Goal: Browse casually: Explore the website without a specific task or goal

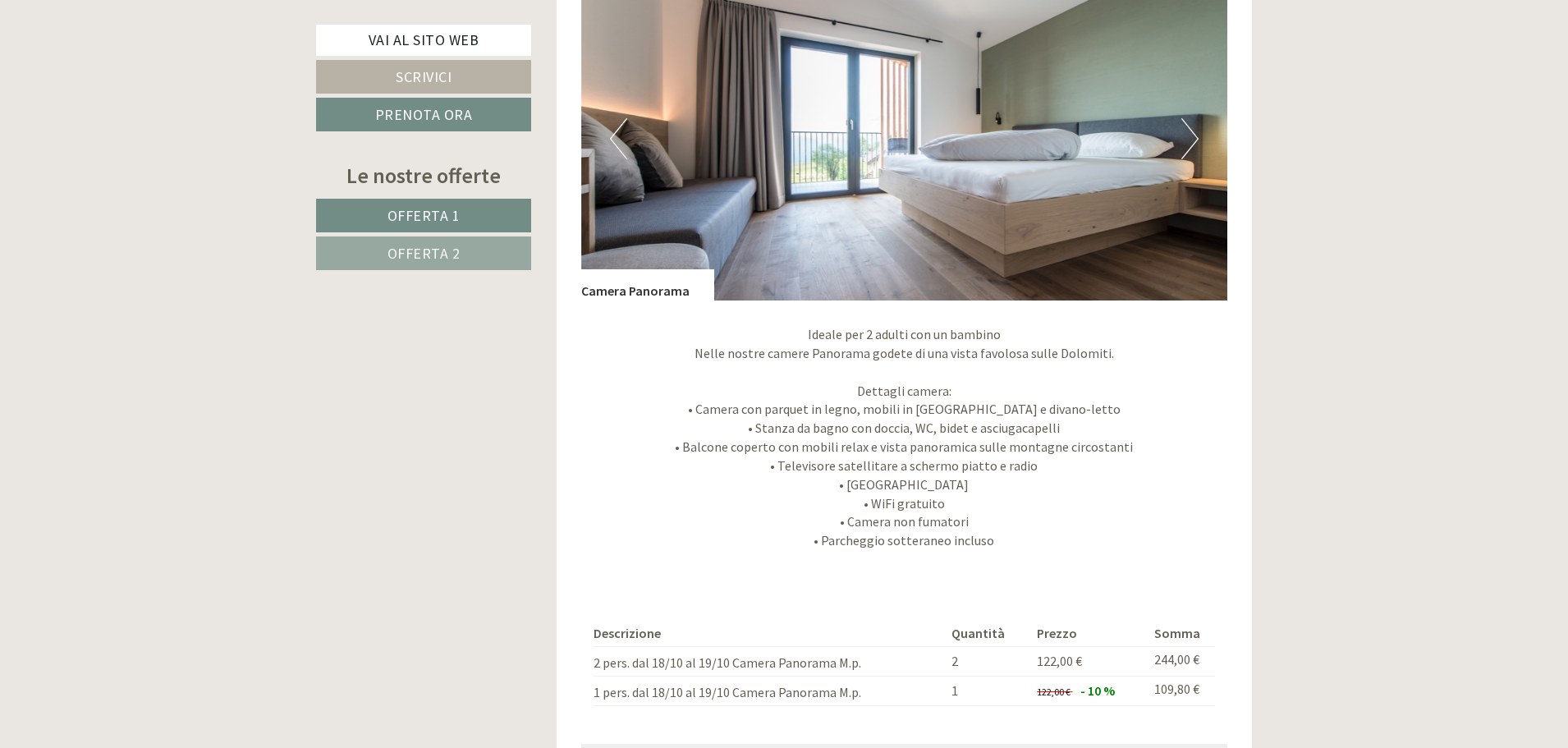
scroll to position [2215, 0]
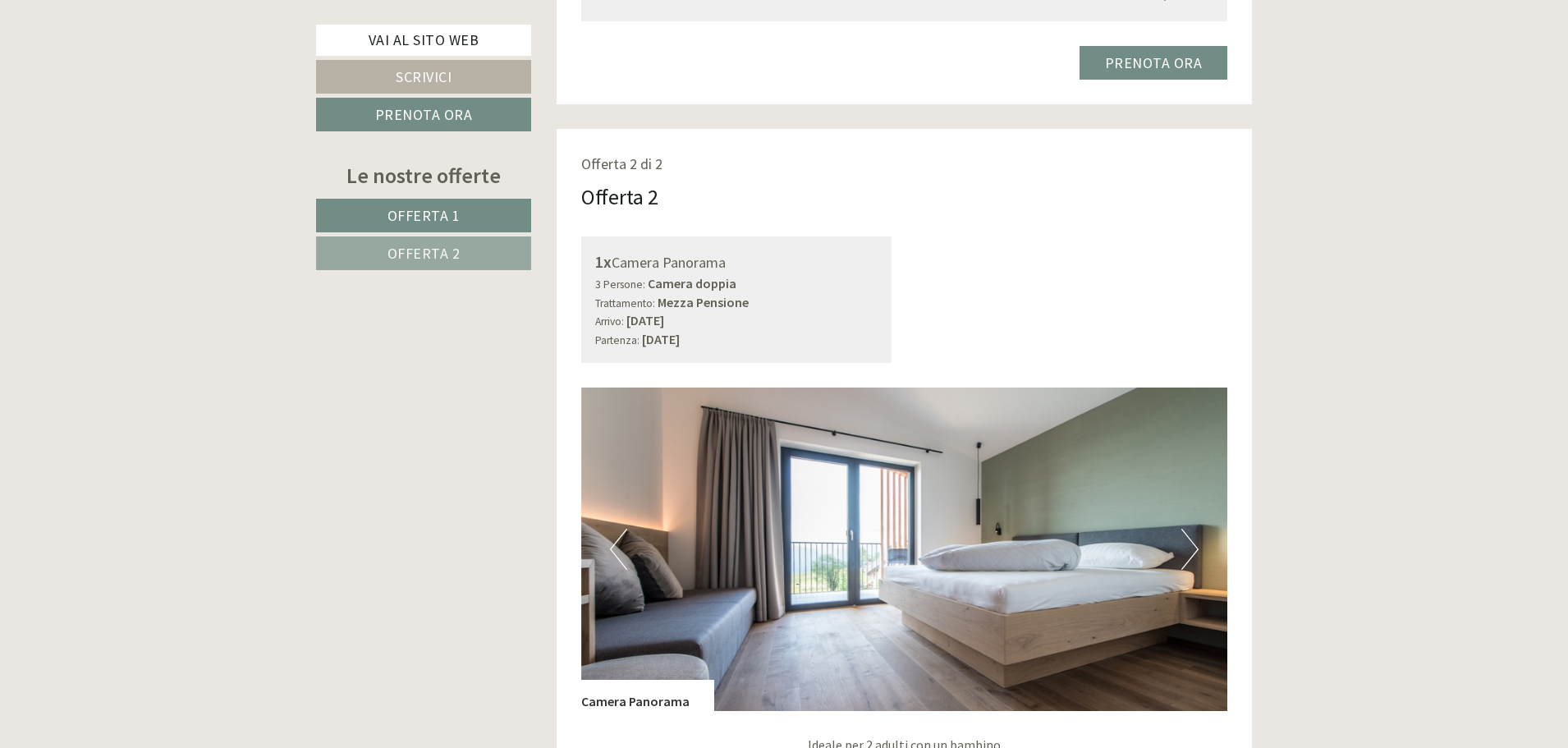
click at [1185, 536] on button "Next" at bounding box center [1190, 549] width 17 height 41
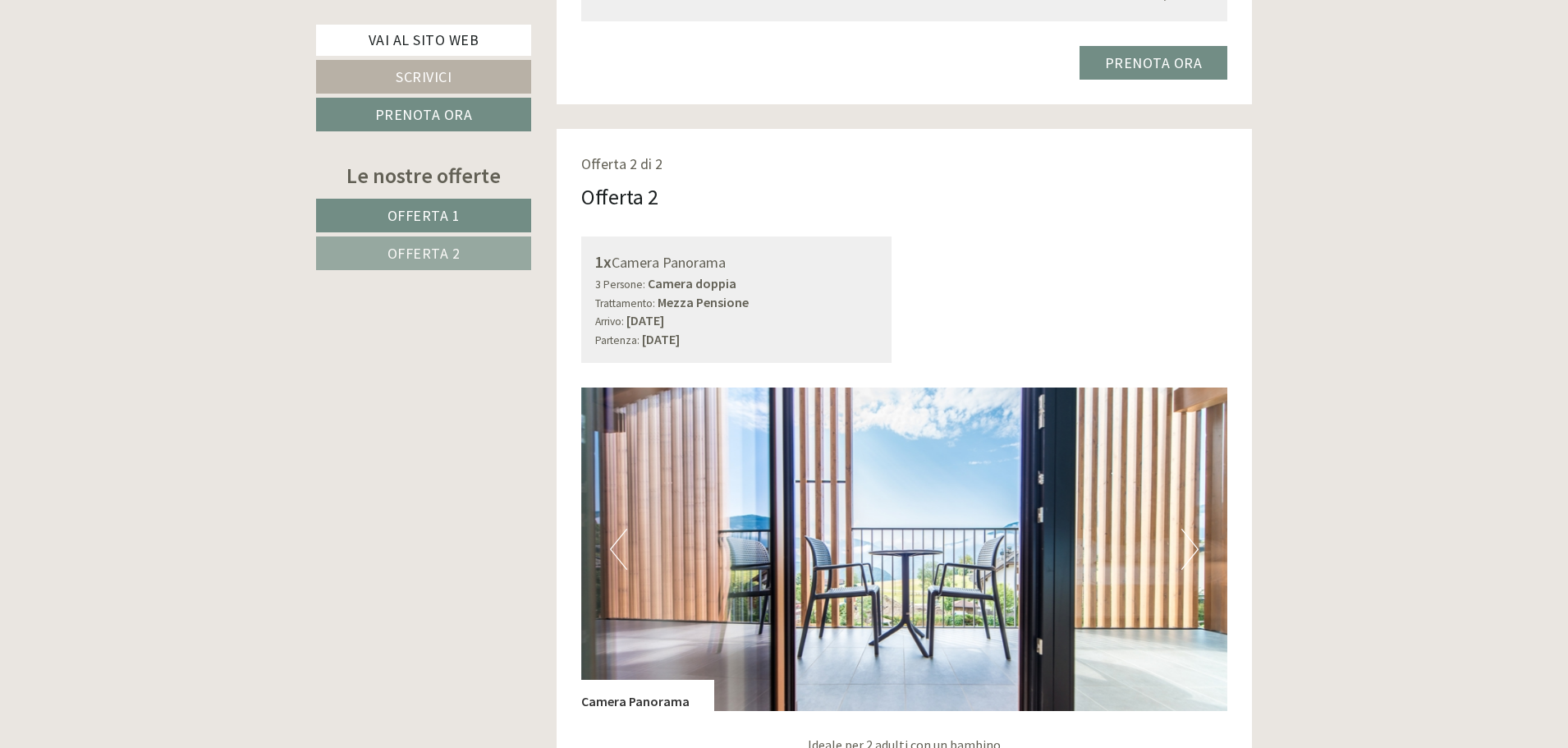
click at [1185, 536] on button "Next" at bounding box center [1190, 549] width 17 height 41
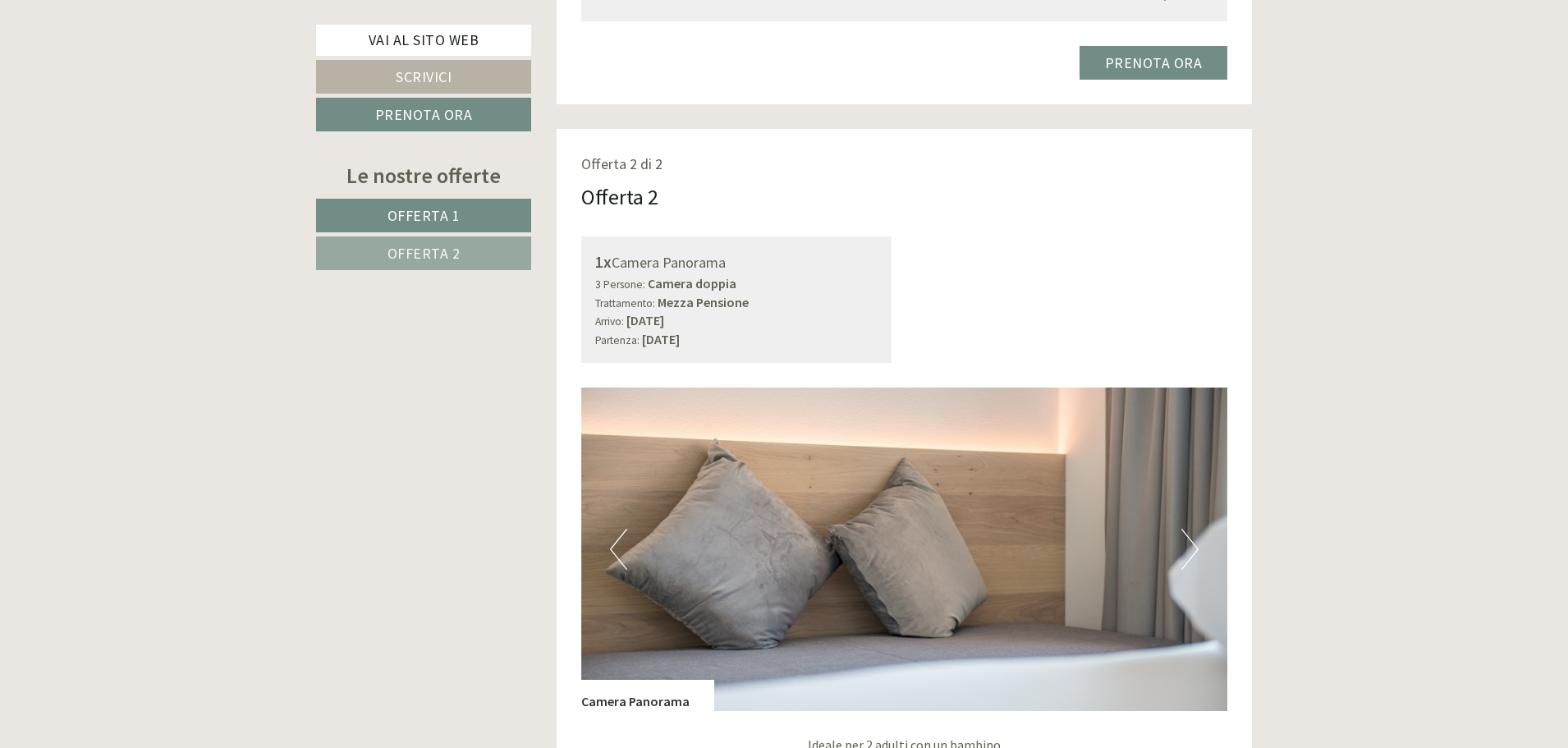
click at [1185, 536] on button "Next" at bounding box center [1190, 549] width 17 height 41
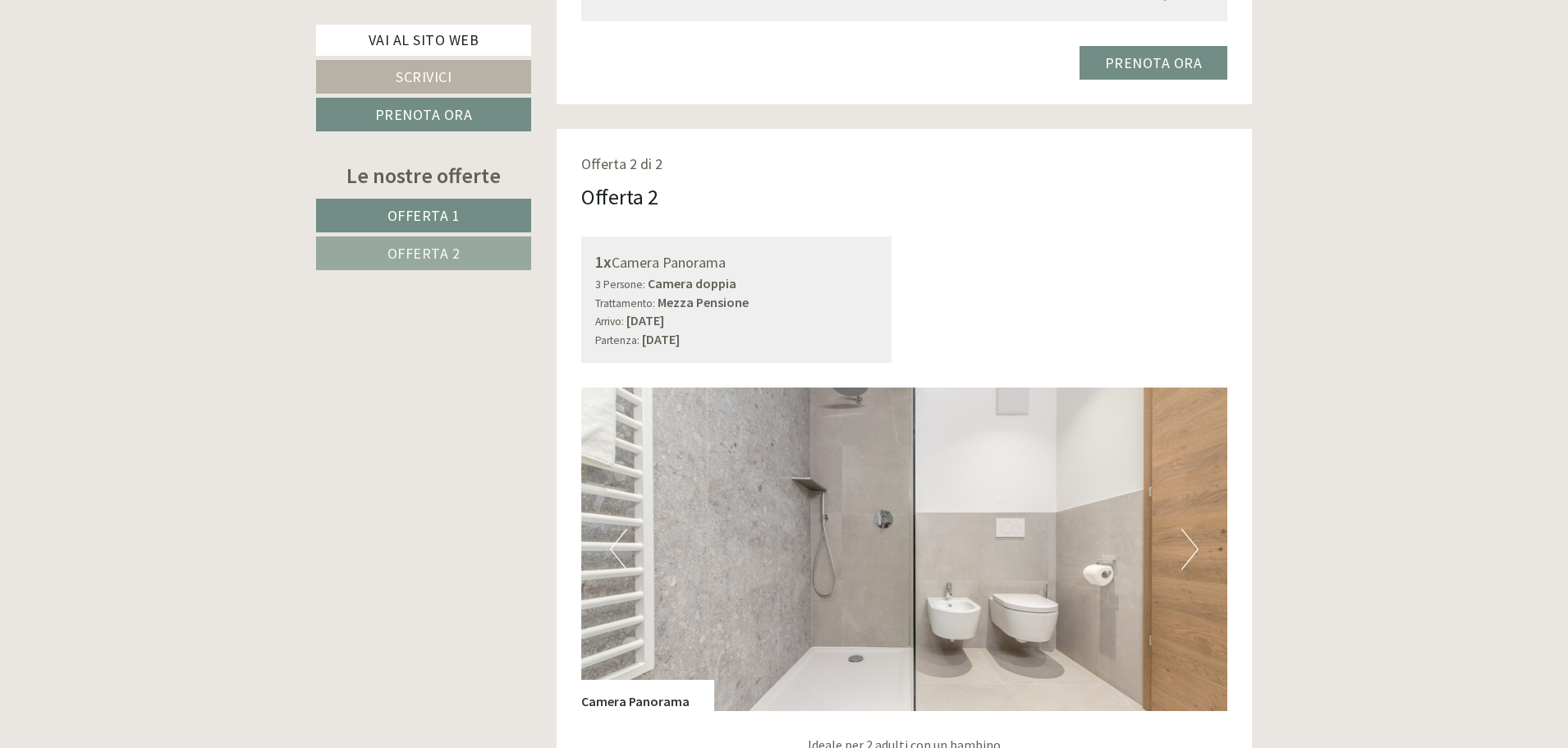
click at [1185, 536] on button "Next" at bounding box center [1190, 549] width 17 height 41
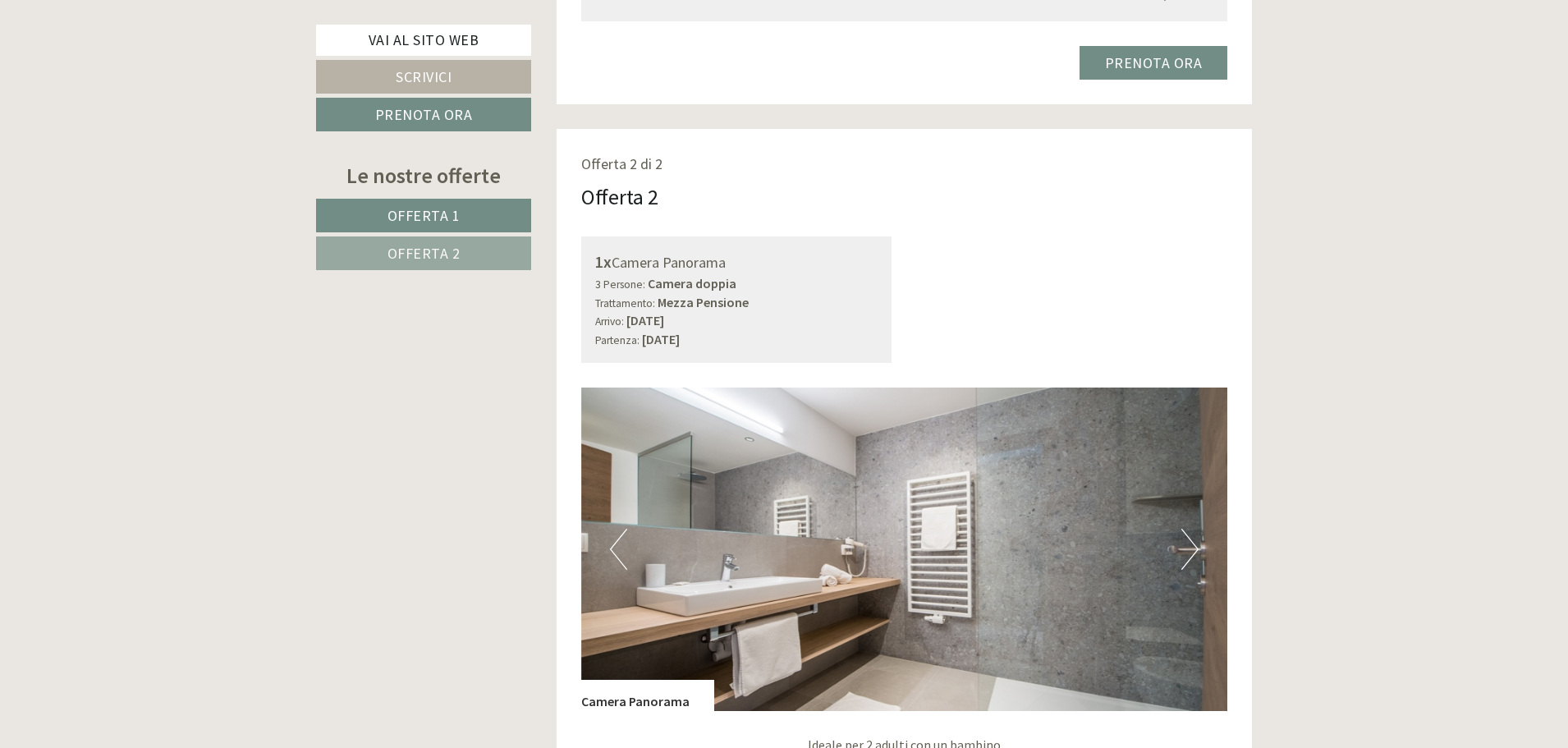
click at [1185, 536] on button "Next" at bounding box center [1190, 549] width 17 height 41
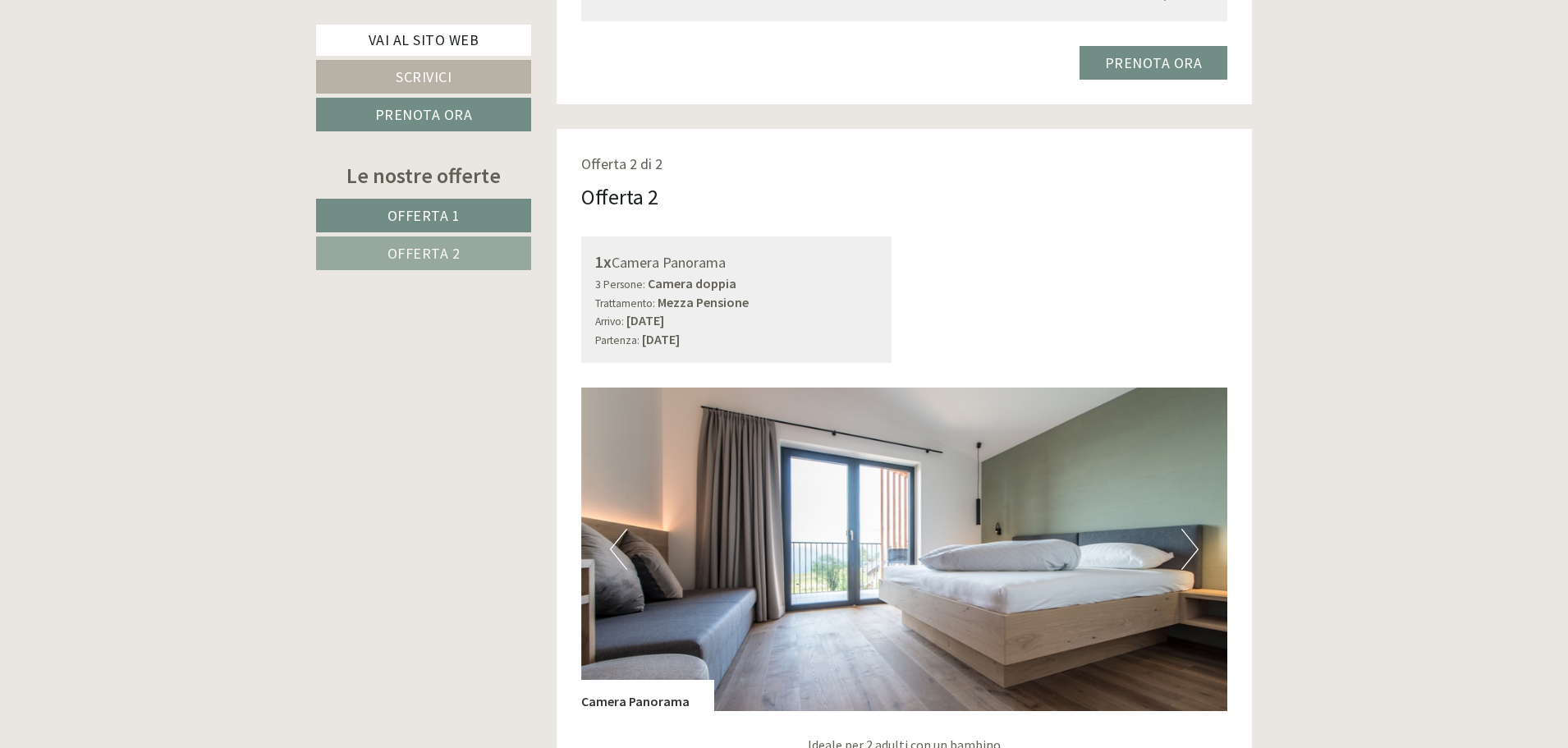
click at [1185, 536] on button "Next" at bounding box center [1190, 549] width 17 height 41
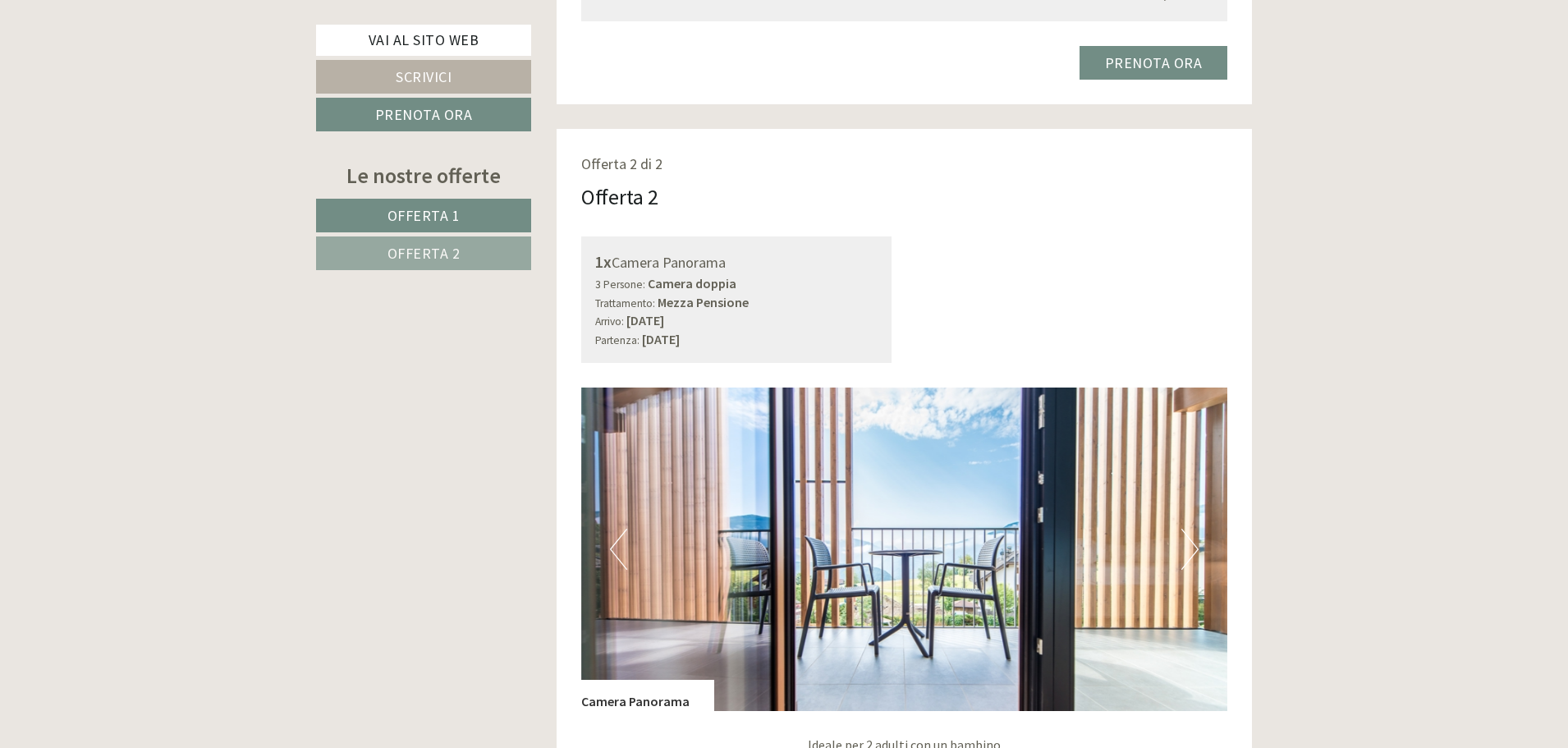
click at [1185, 536] on button "Next" at bounding box center [1190, 549] width 17 height 41
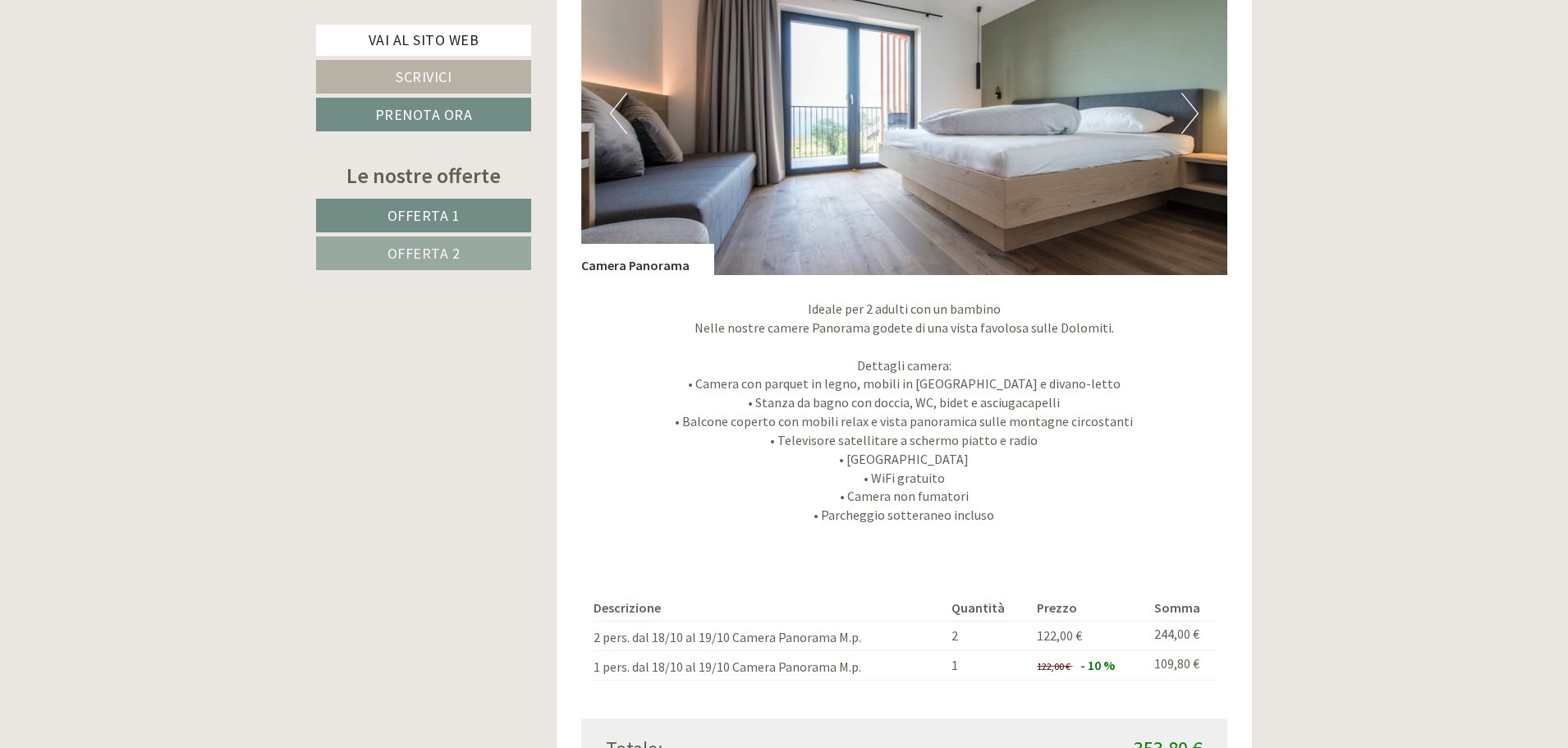
scroll to position [2626, 0]
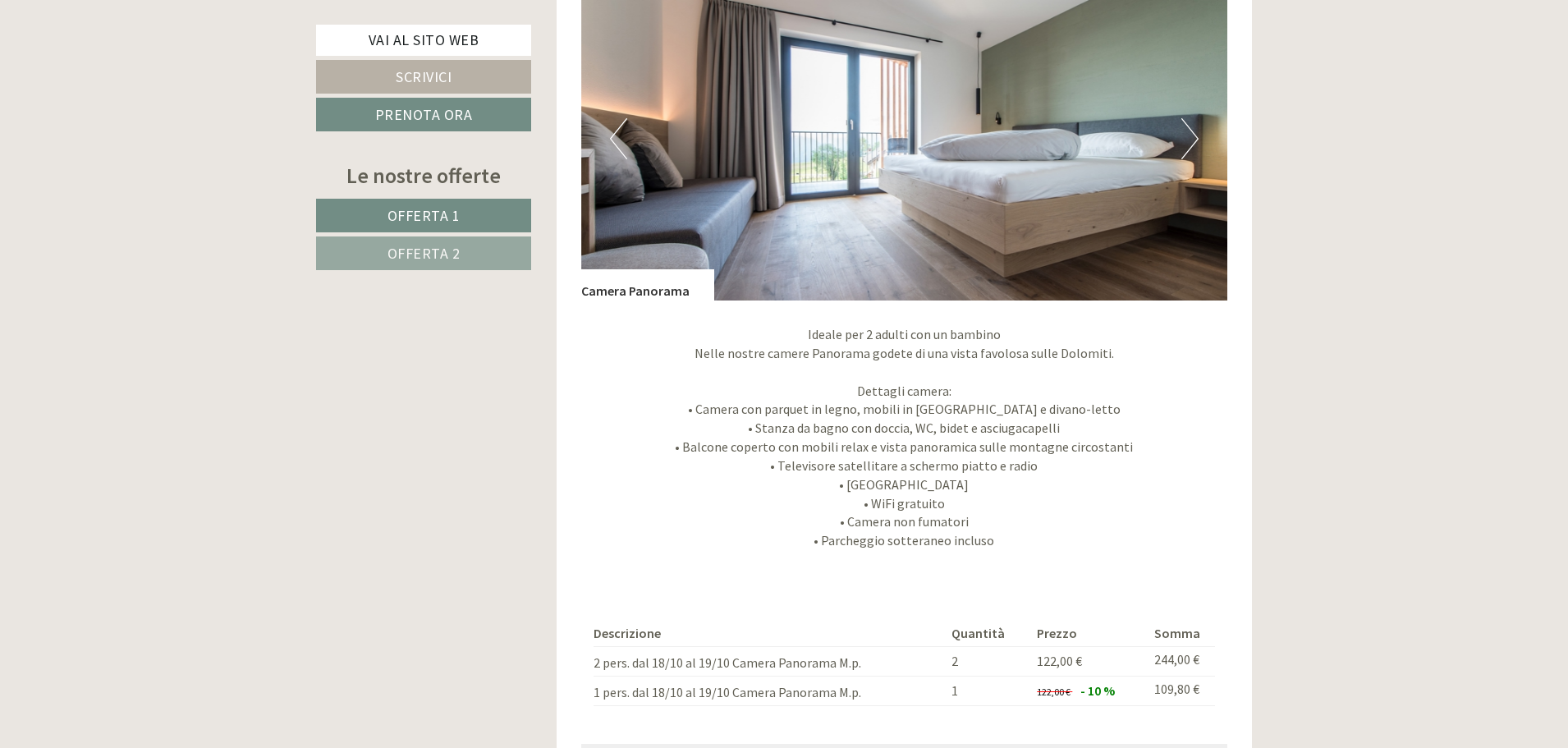
click at [1197, 138] on button "Next" at bounding box center [1190, 138] width 17 height 41
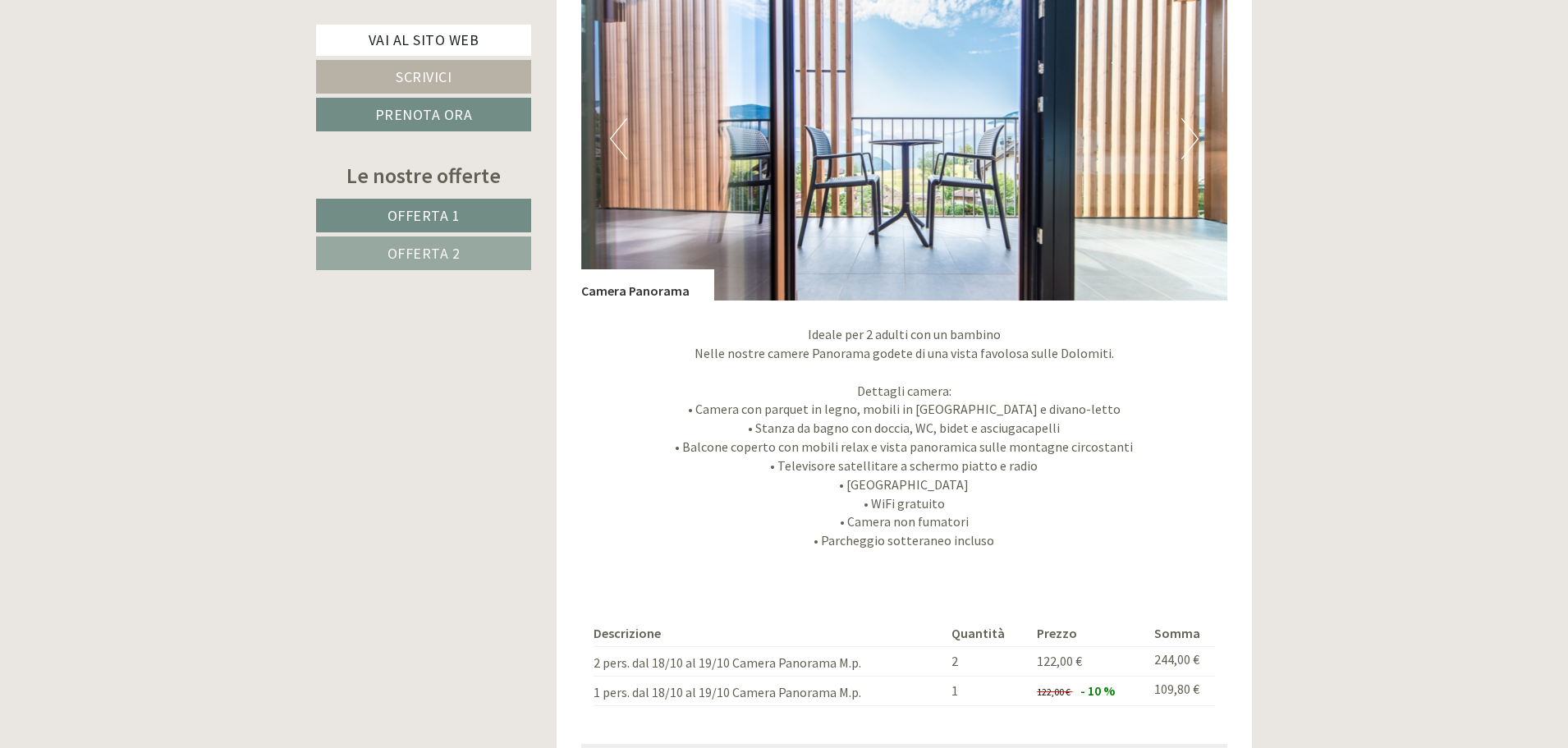
click at [1197, 138] on button "Next" at bounding box center [1190, 138] width 17 height 41
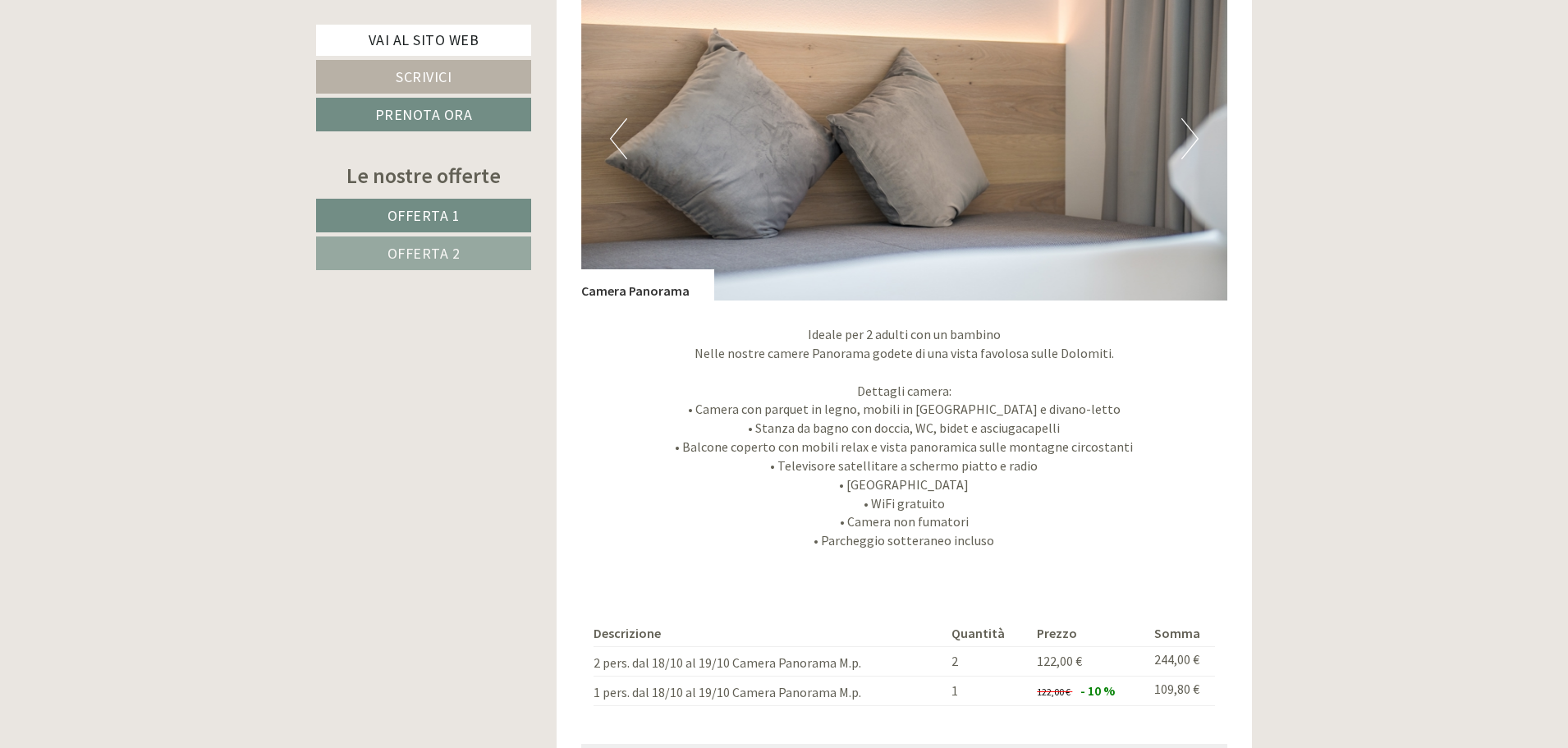
click at [1197, 138] on button "Next" at bounding box center [1190, 138] width 17 height 41
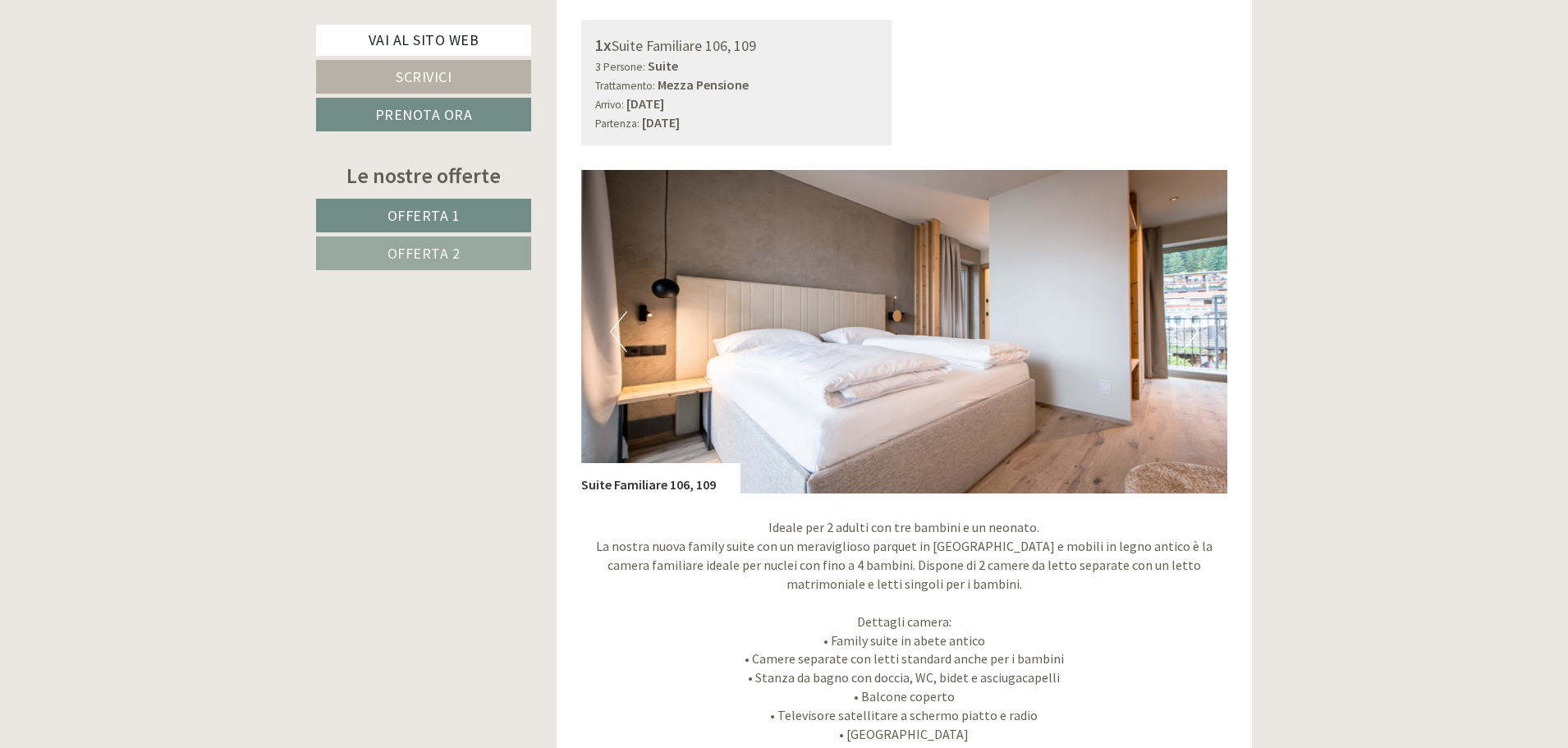
scroll to position [1231, 0]
click at [1205, 334] on img at bounding box center [905, 332] width 647 height 323
click at [1185, 327] on button "Next" at bounding box center [1190, 332] width 17 height 41
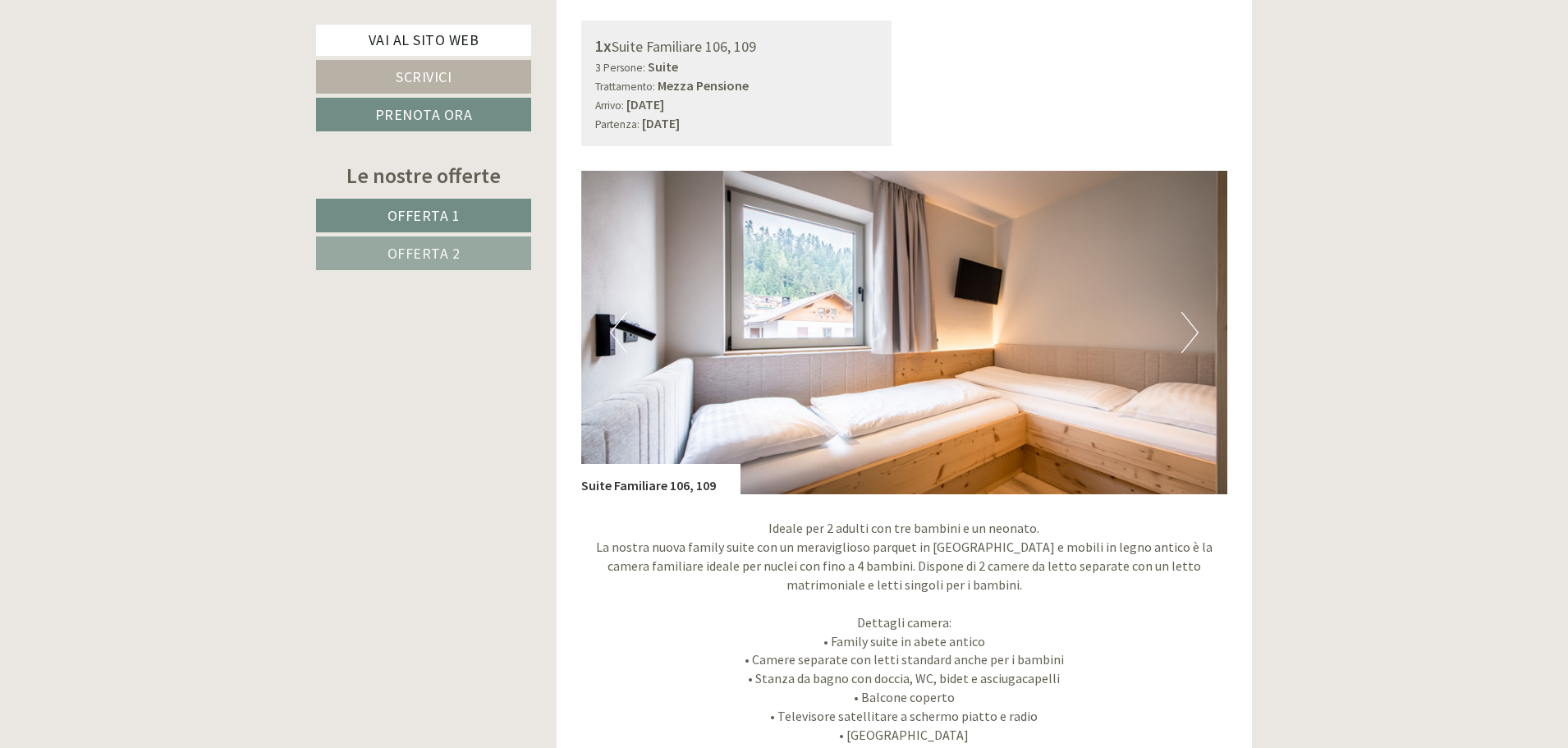
click at [1185, 327] on button "Next" at bounding box center [1190, 332] width 17 height 41
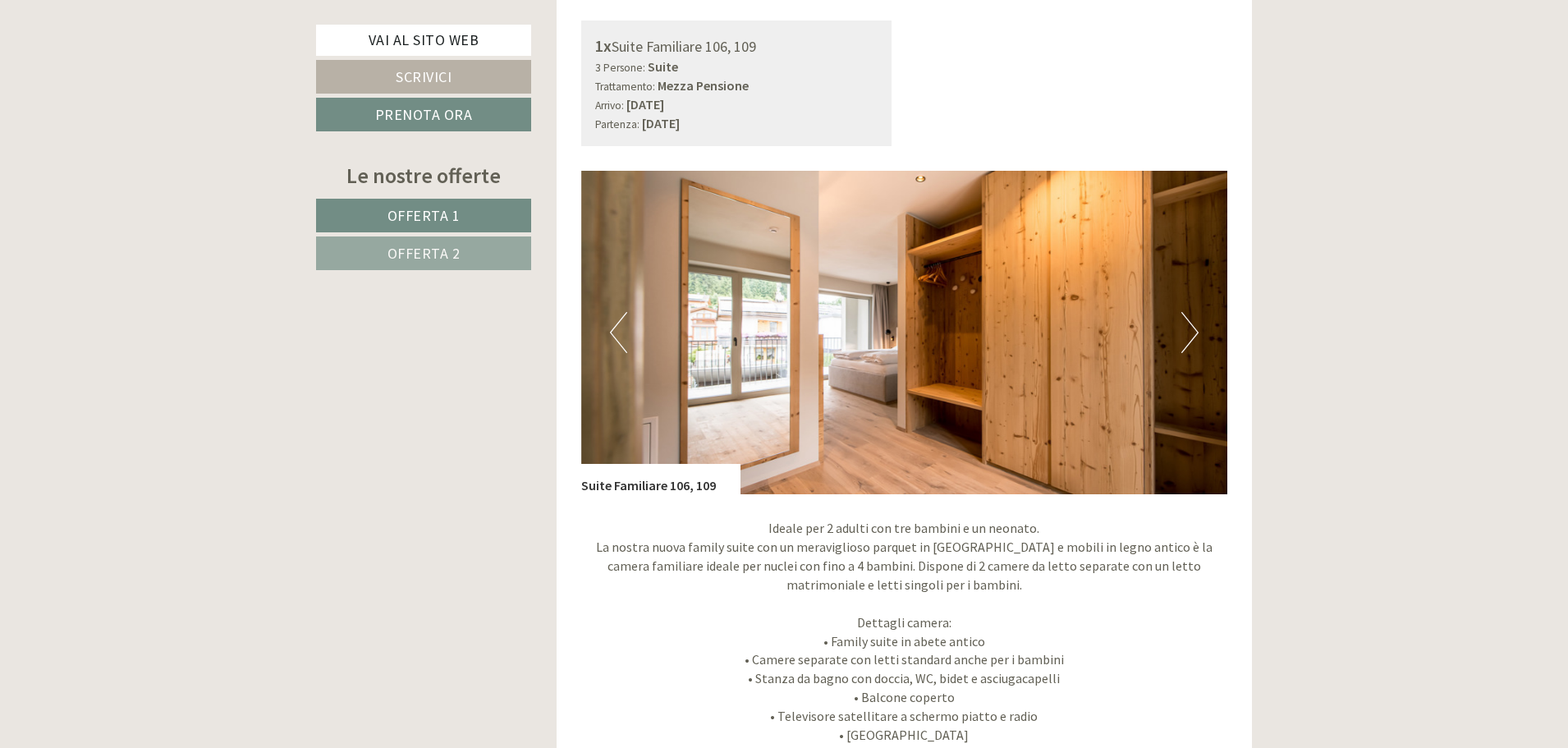
click at [1185, 327] on button "Next" at bounding box center [1190, 332] width 17 height 41
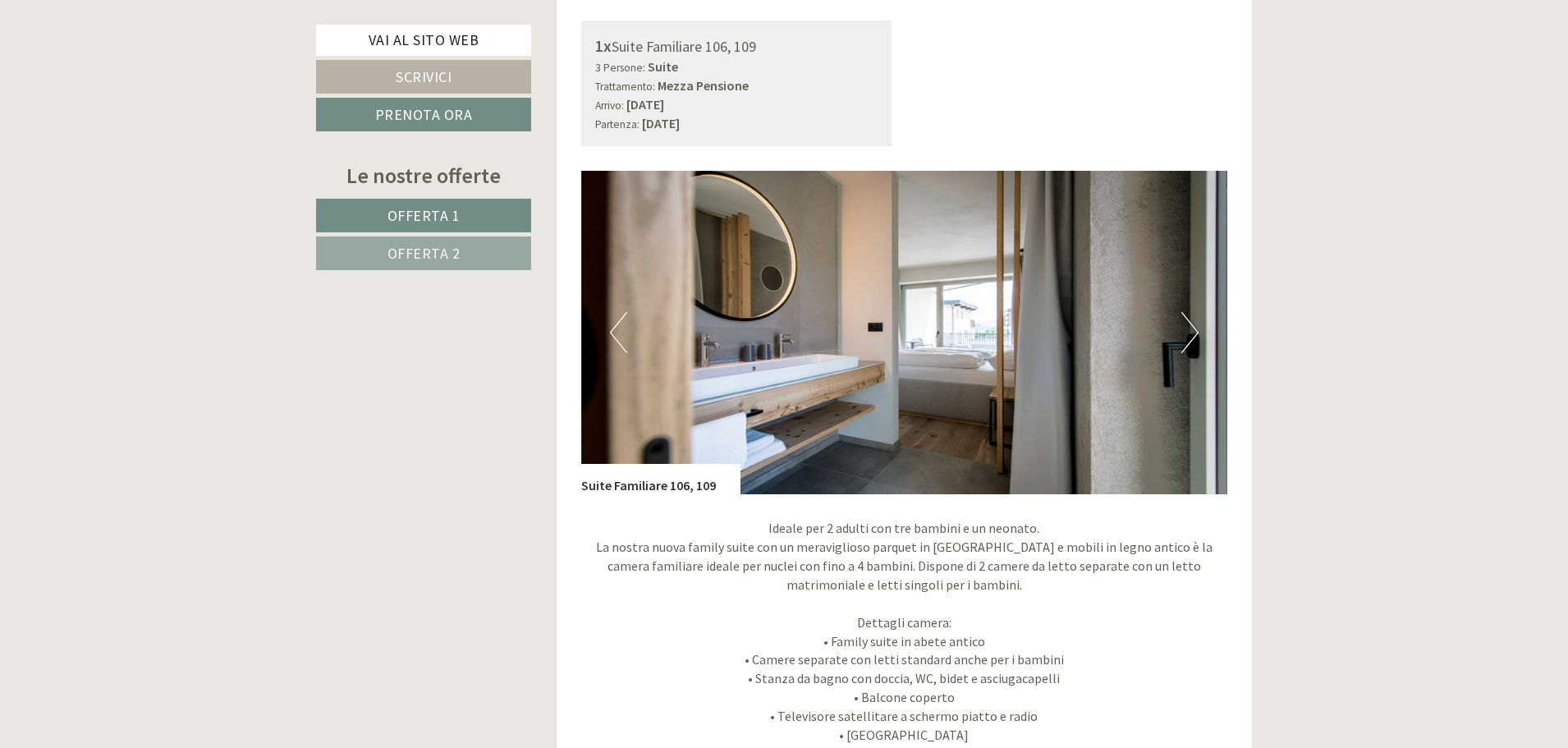
click at [1185, 327] on button "Next" at bounding box center [1190, 332] width 17 height 41
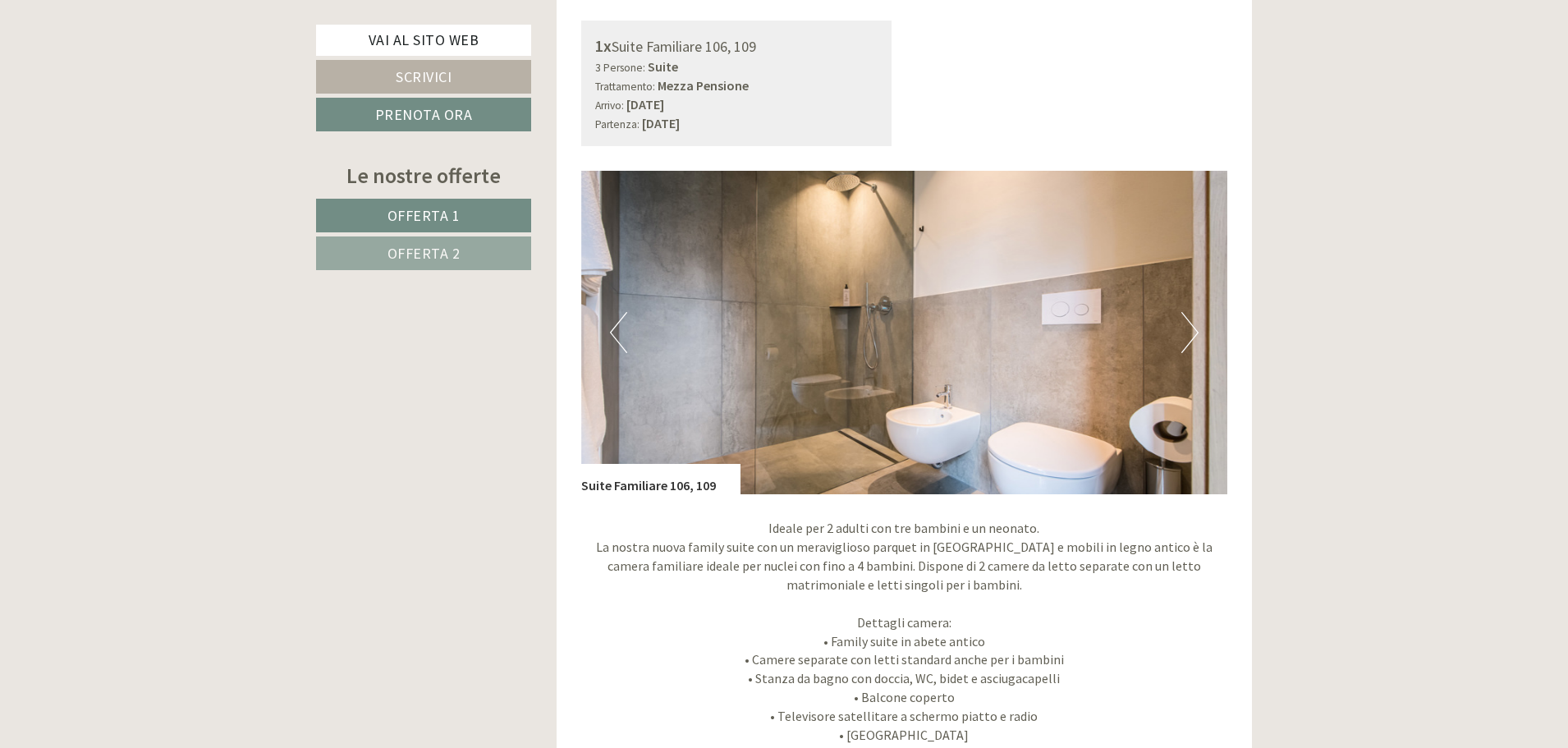
click at [1185, 327] on button "Next" at bounding box center [1190, 332] width 17 height 41
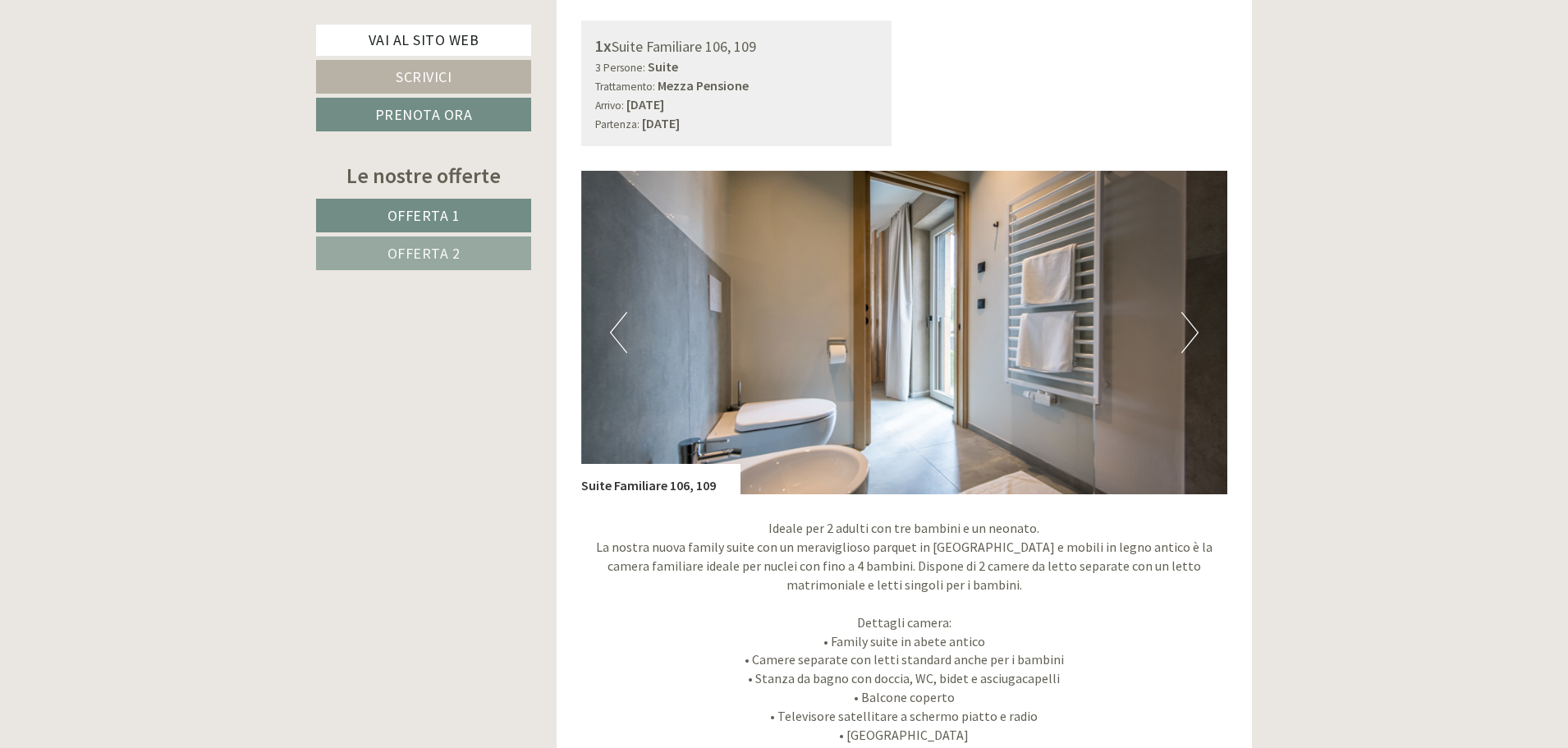
click at [1185, 327] on button "Next" at bounding box center [1190, 332] width 17 height 41
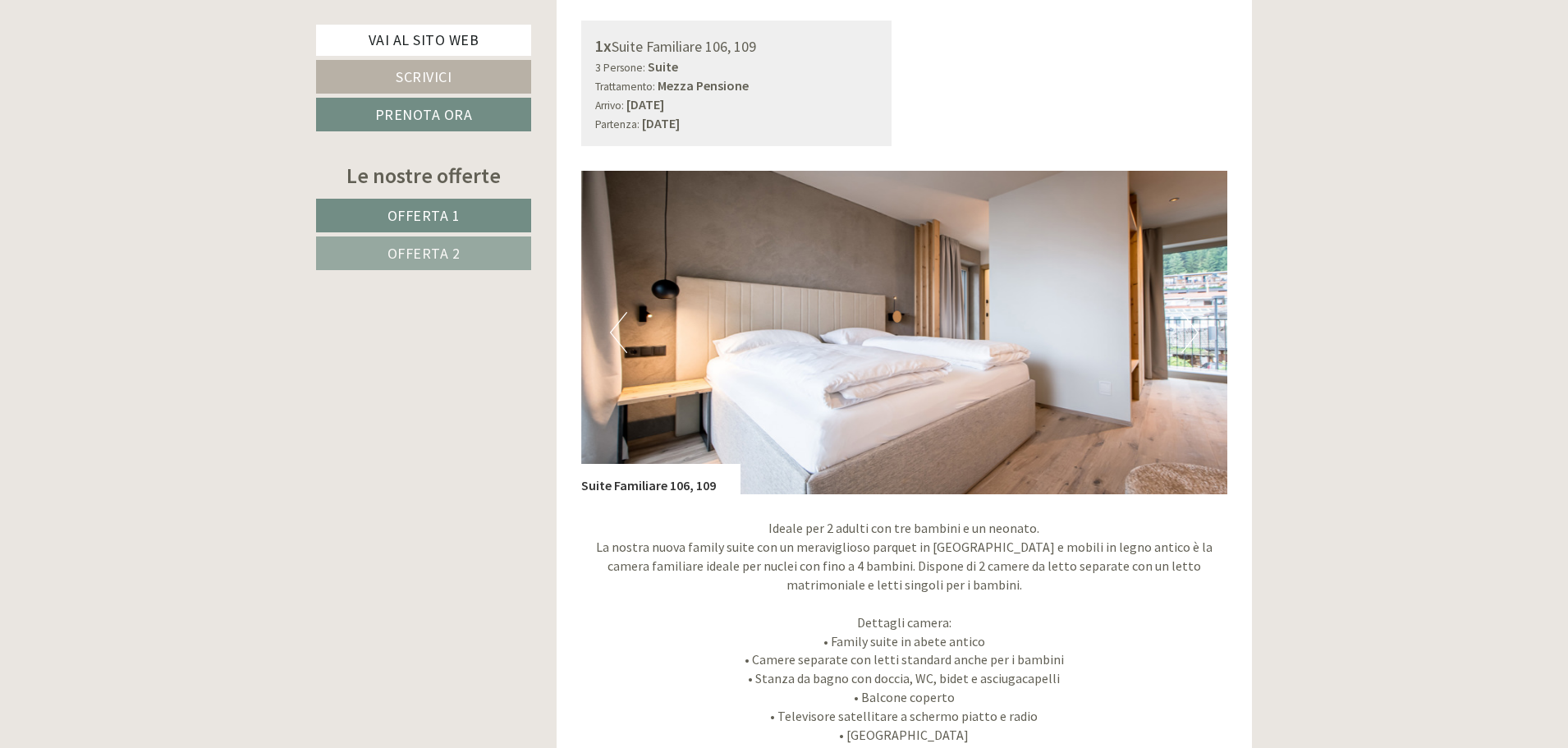
click at [1185, 327] on button "Next" at bounding box center [1190, 332] width 17 height 41
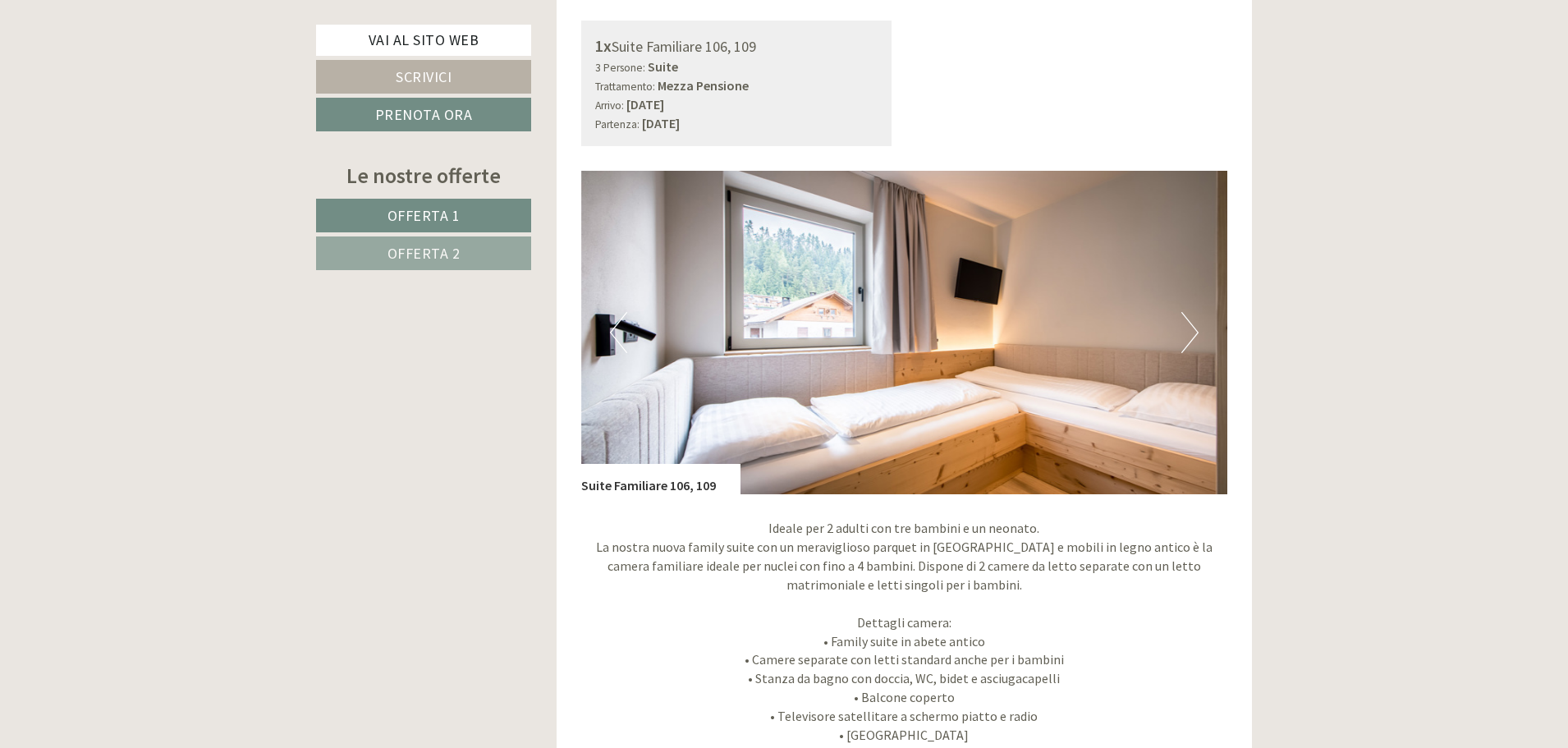
click at [1185, 327] on button "Next" at bounding box center [1190, 332] width 17 height 41
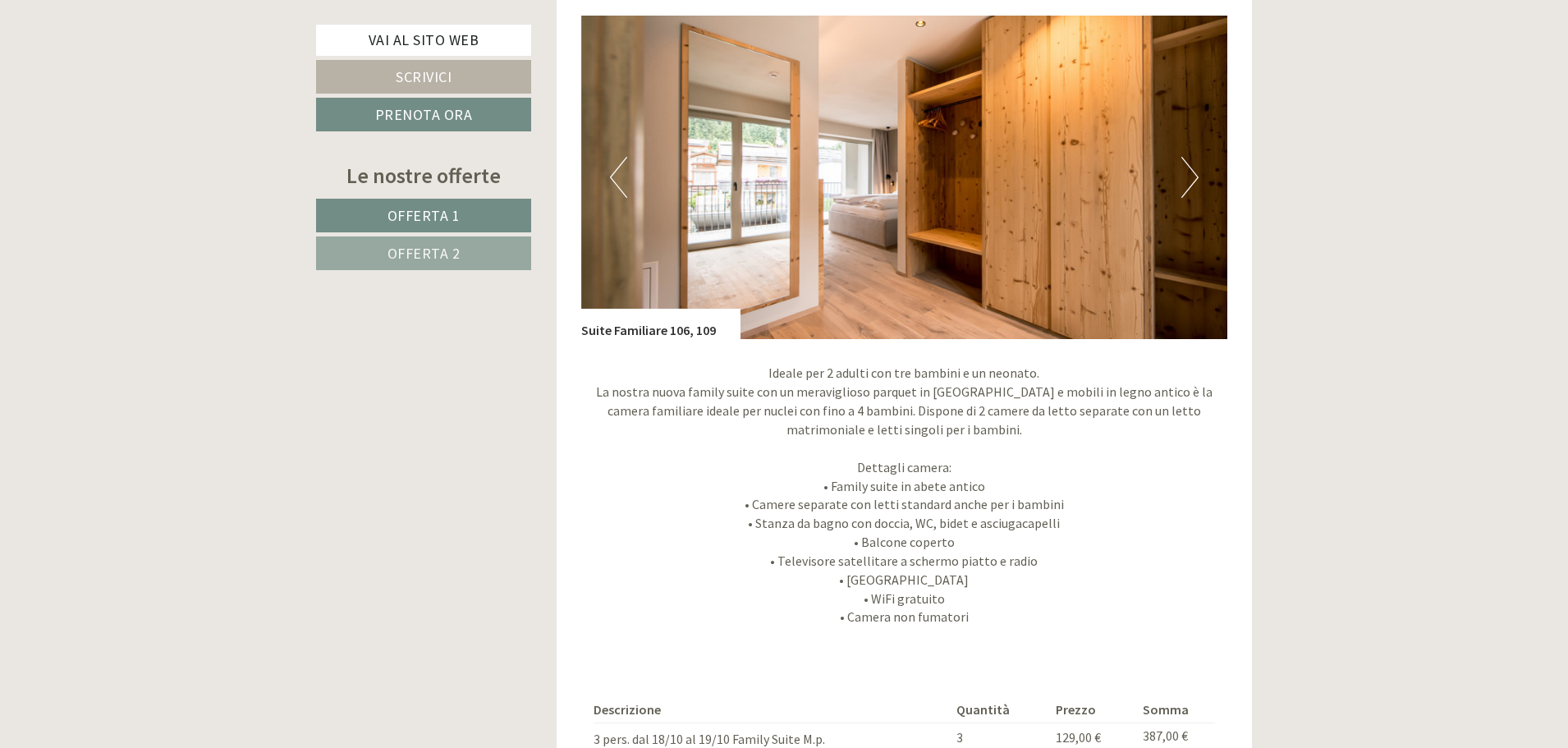
scroll to position [1395, 0]
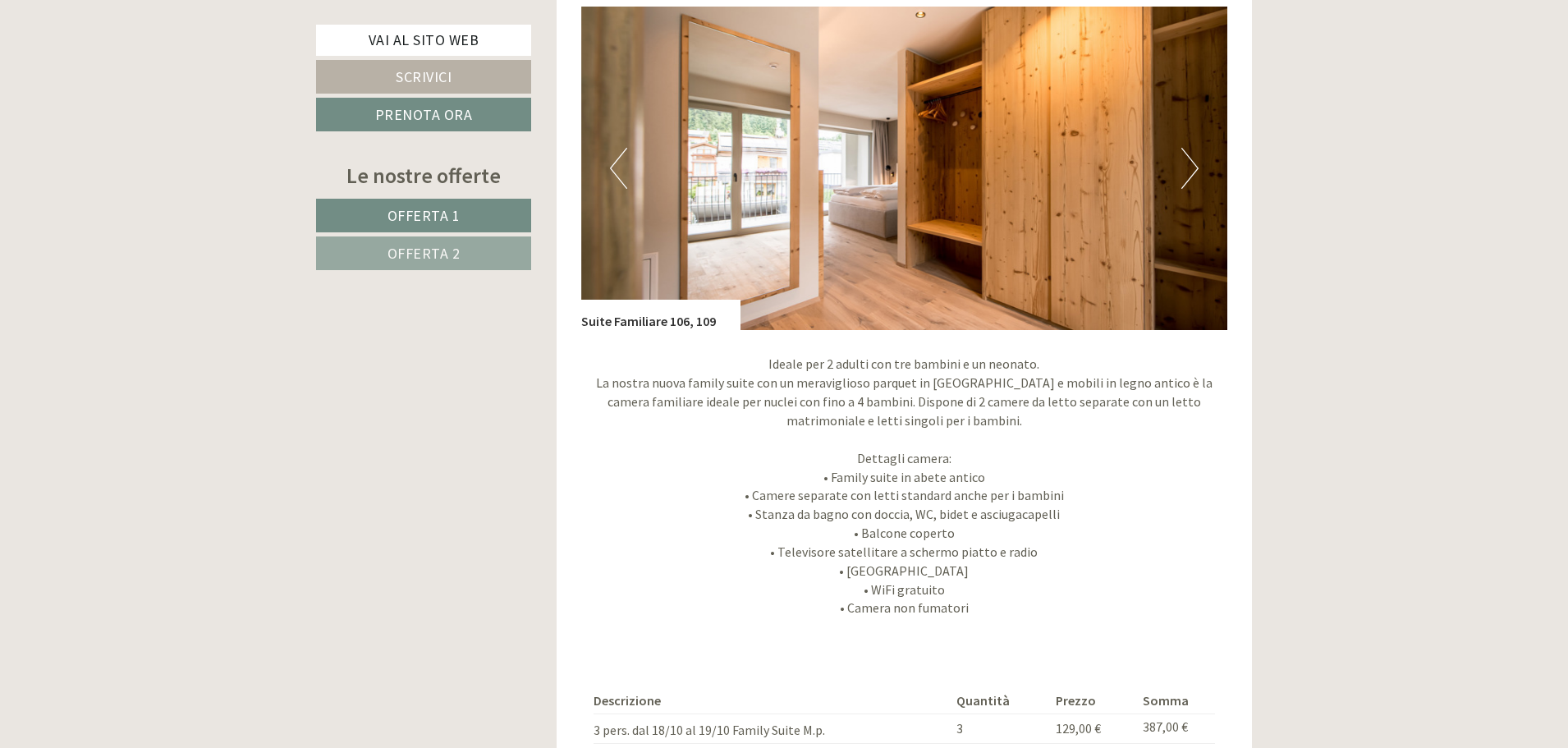
click at [1191, 161] on button "Next" at bounding box center [1190, 168] width 17 height 41
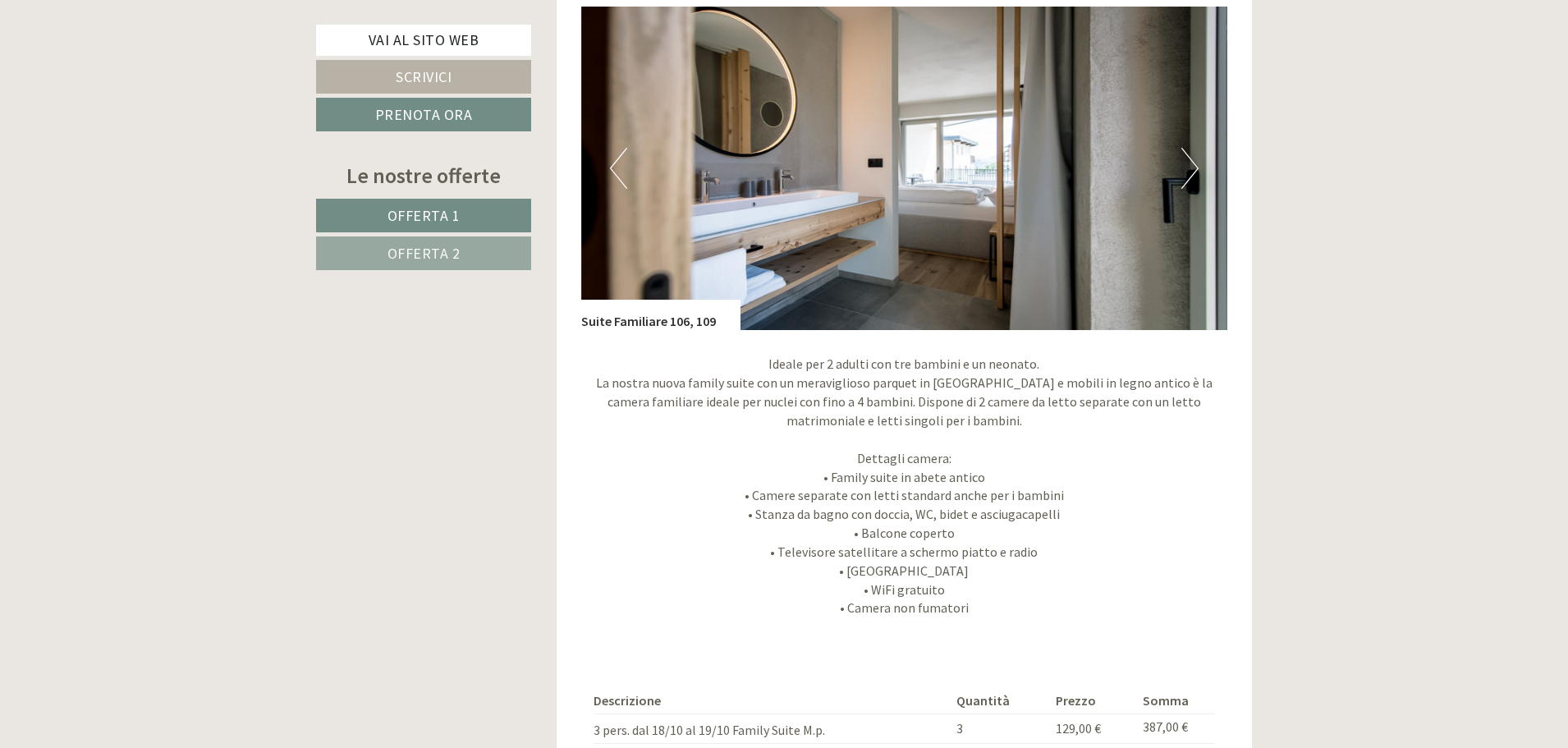
click at [1191, 161] on button "Next" at bounding box center [1190, 168] width 17 height 41
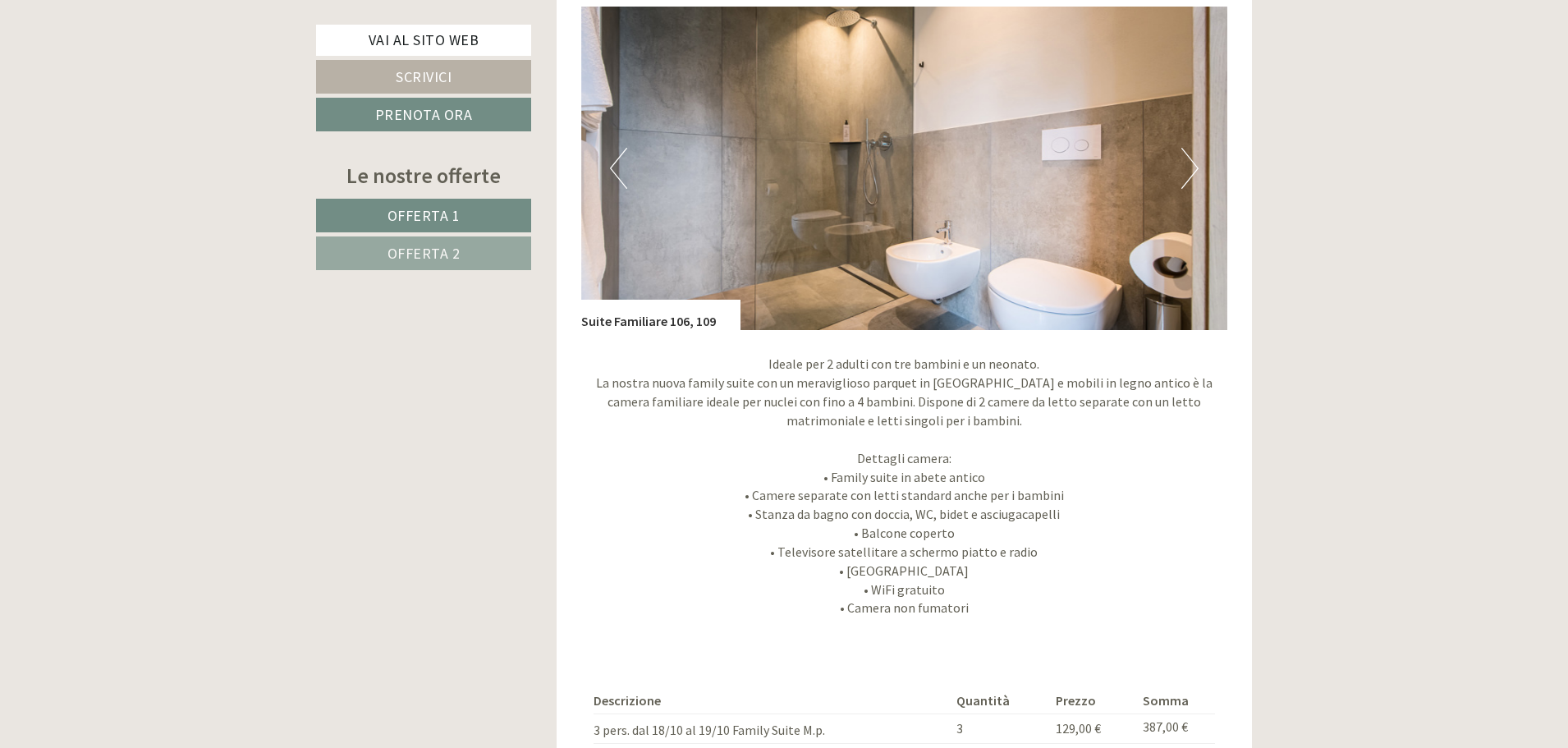
click at [1191, 161] on button "Next" at bounding box center [1190, 168] width 17 height 41
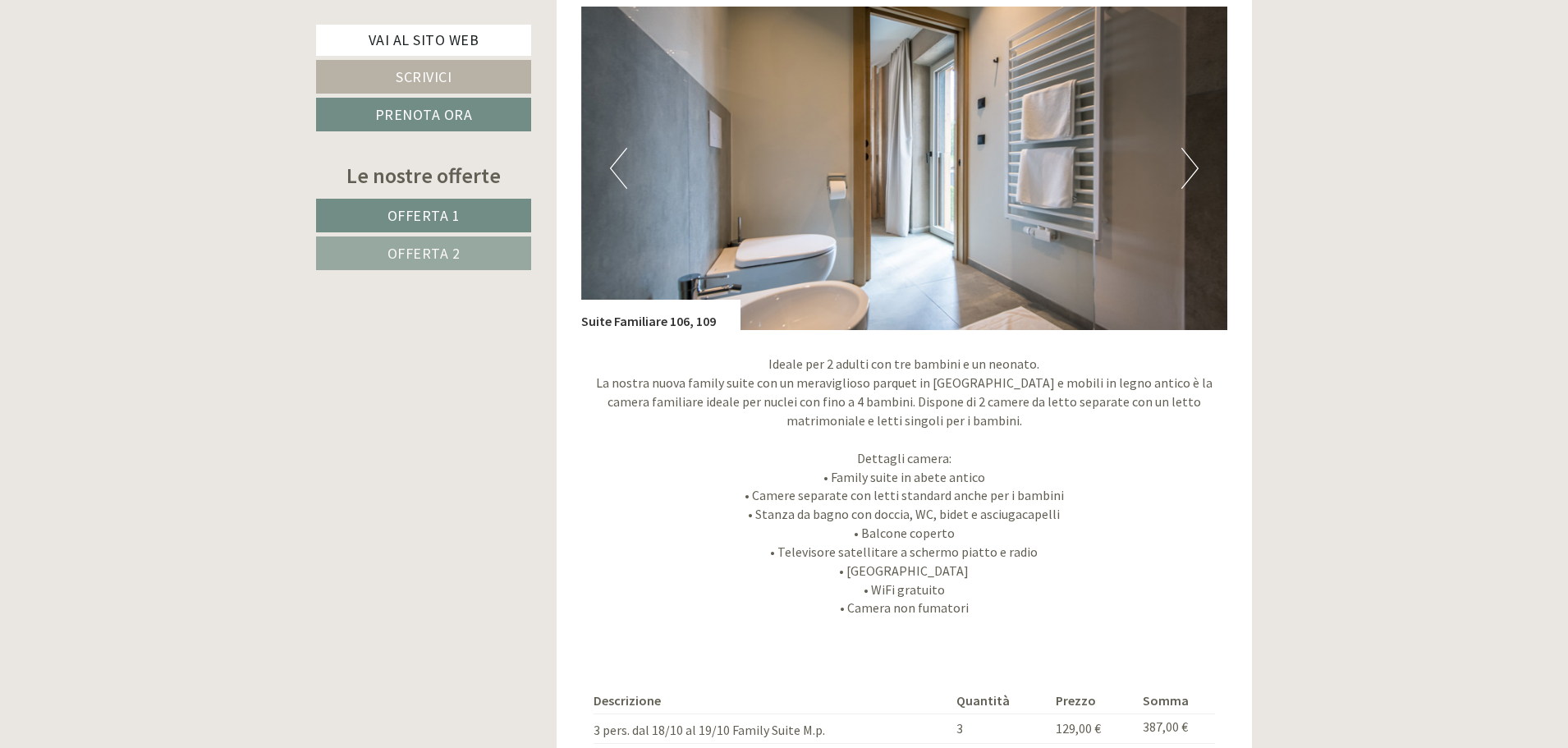
click at [1191, 161] on button "Next" at bounding box center [1190, 168] width 17 height 41
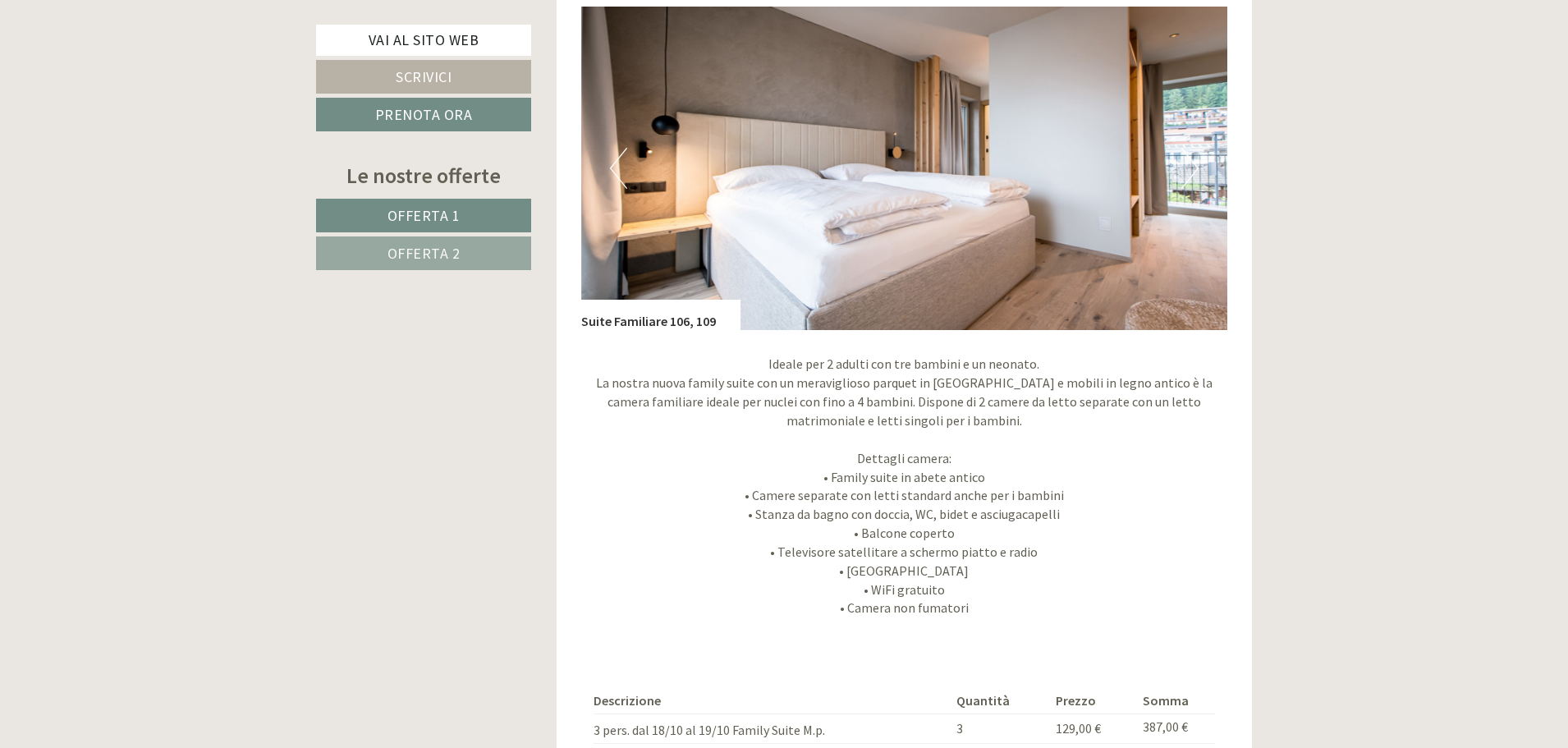
click at [1191, 161] on button "Next" at bounding box center [1190, 168] width 17 height 41
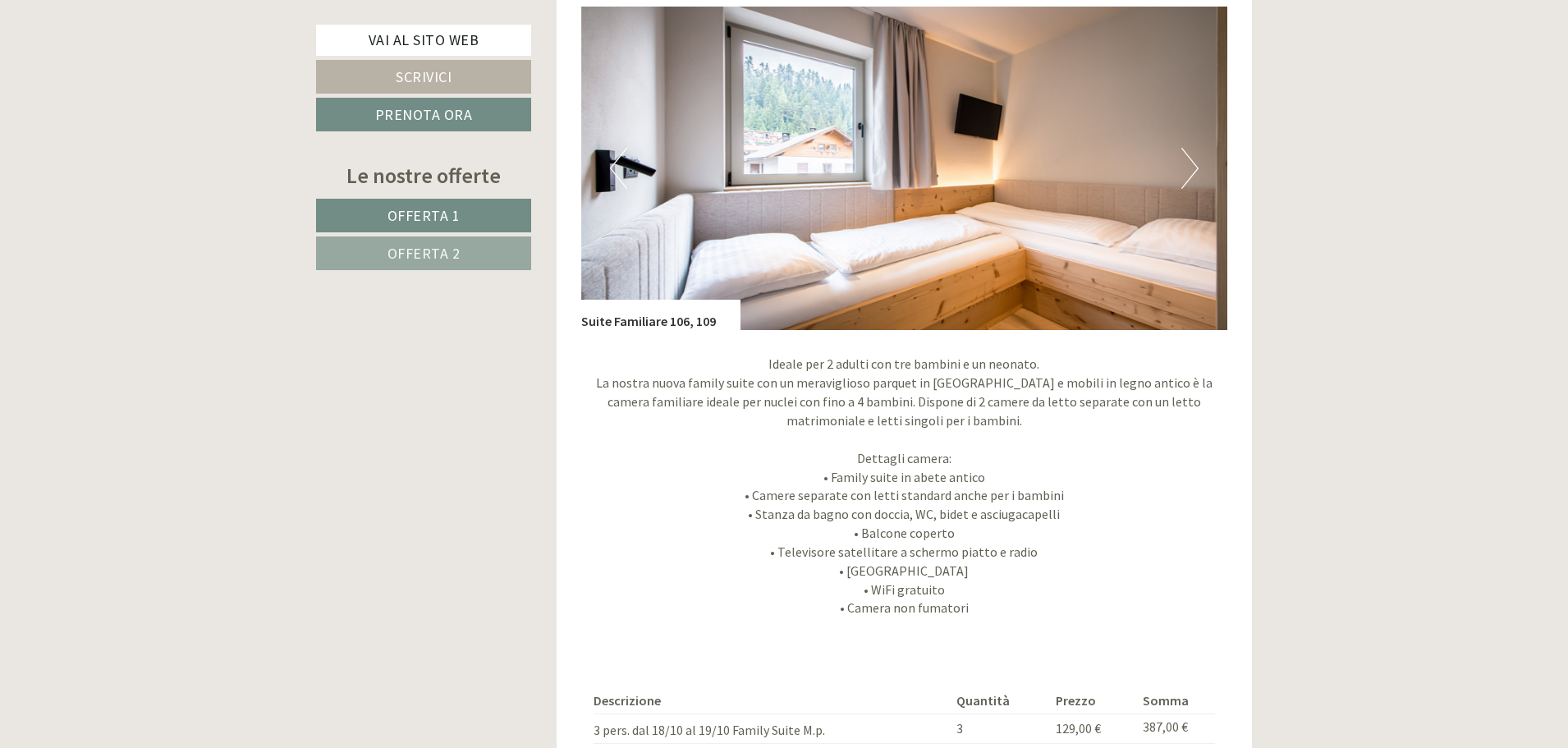
click at [1191, 161] on button "Next" at bounding box center [1190, 168] width 17 height 41
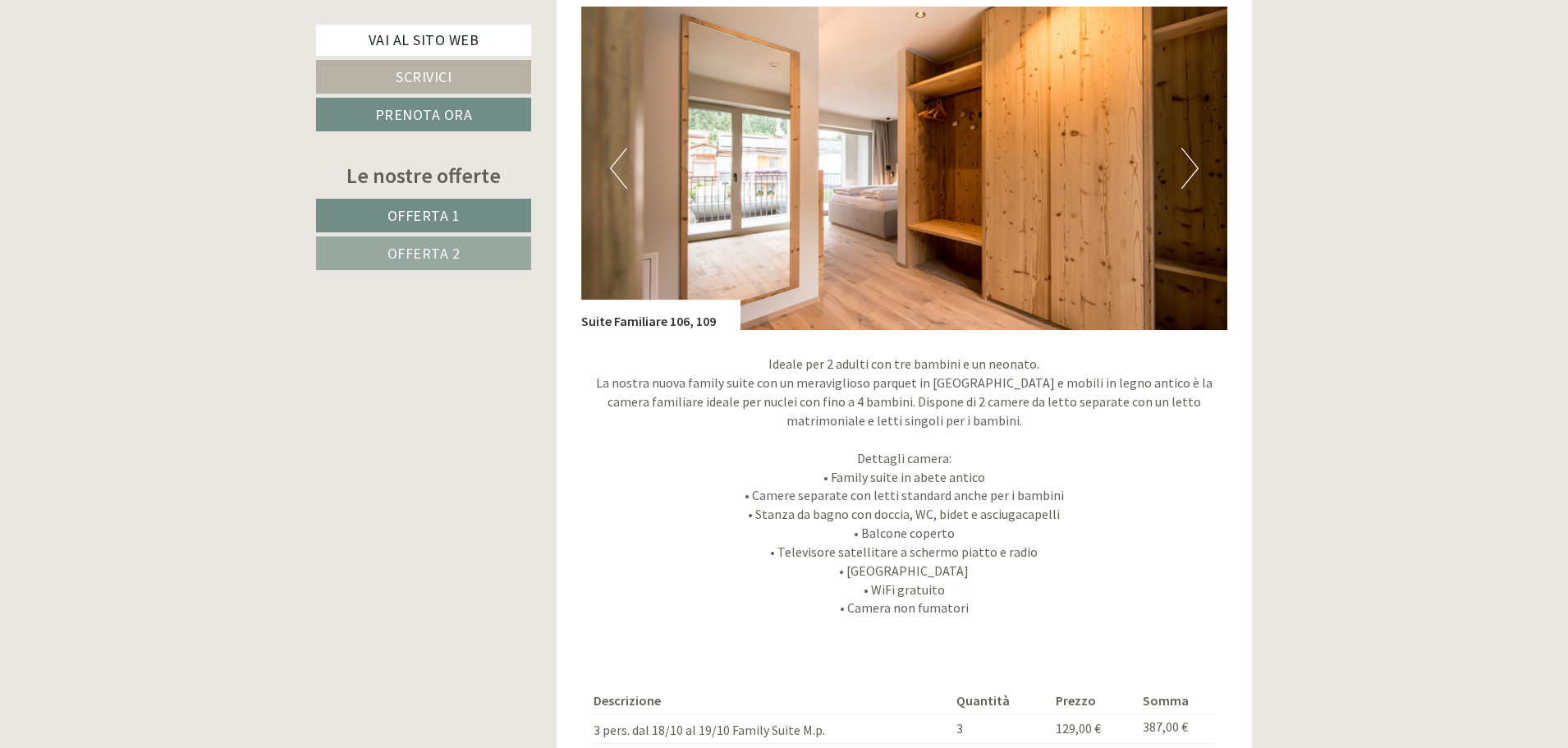
click at [1191, 161] on button "Next" at bounding box center [1190, 168] width 17 height 41
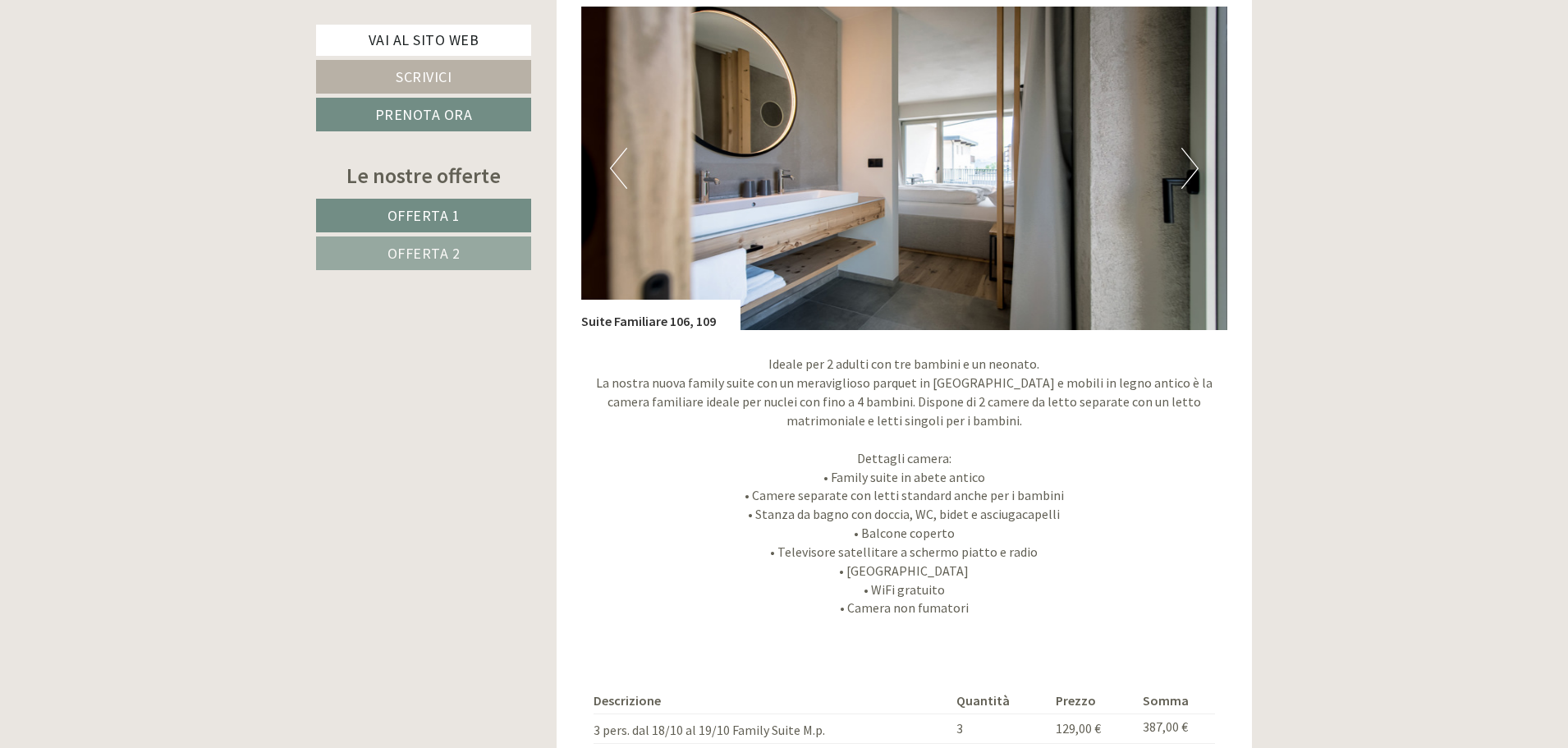
click at [1191, 161] on button "Next" at bounding box center [1190, 168] width 17 height 41
